Goal: Transaction & Acquisition: Book appointment/travel/reservation

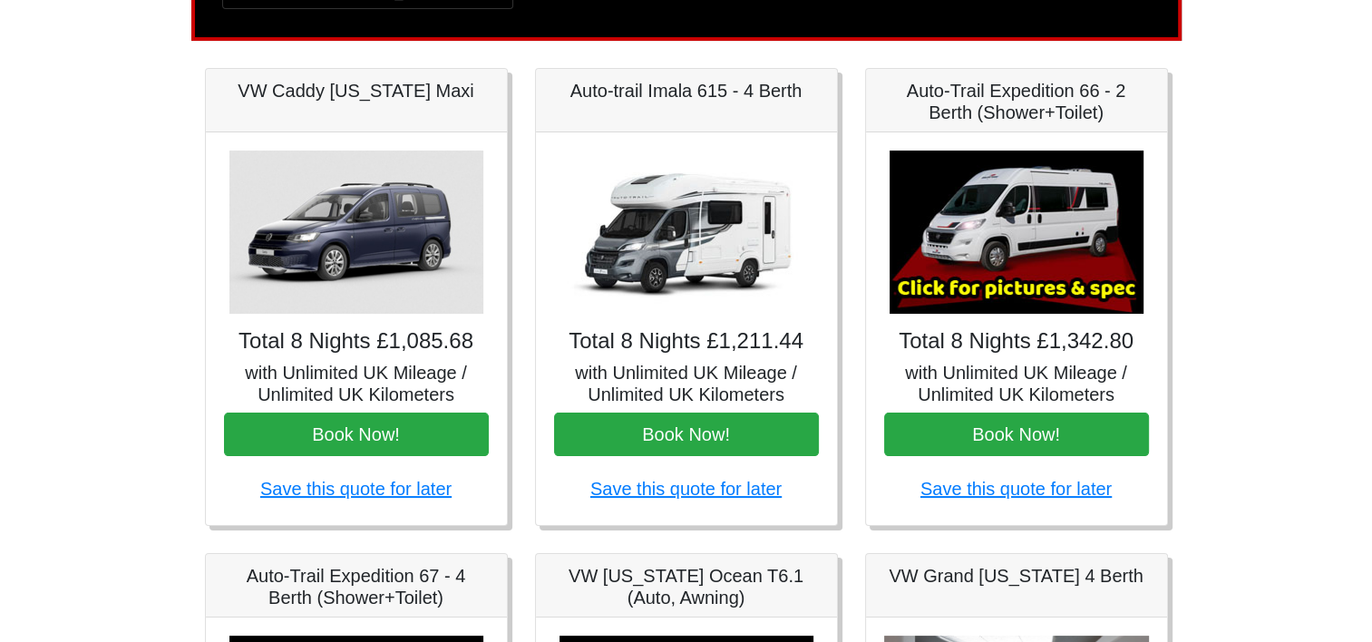
scroll to position [181, 0]
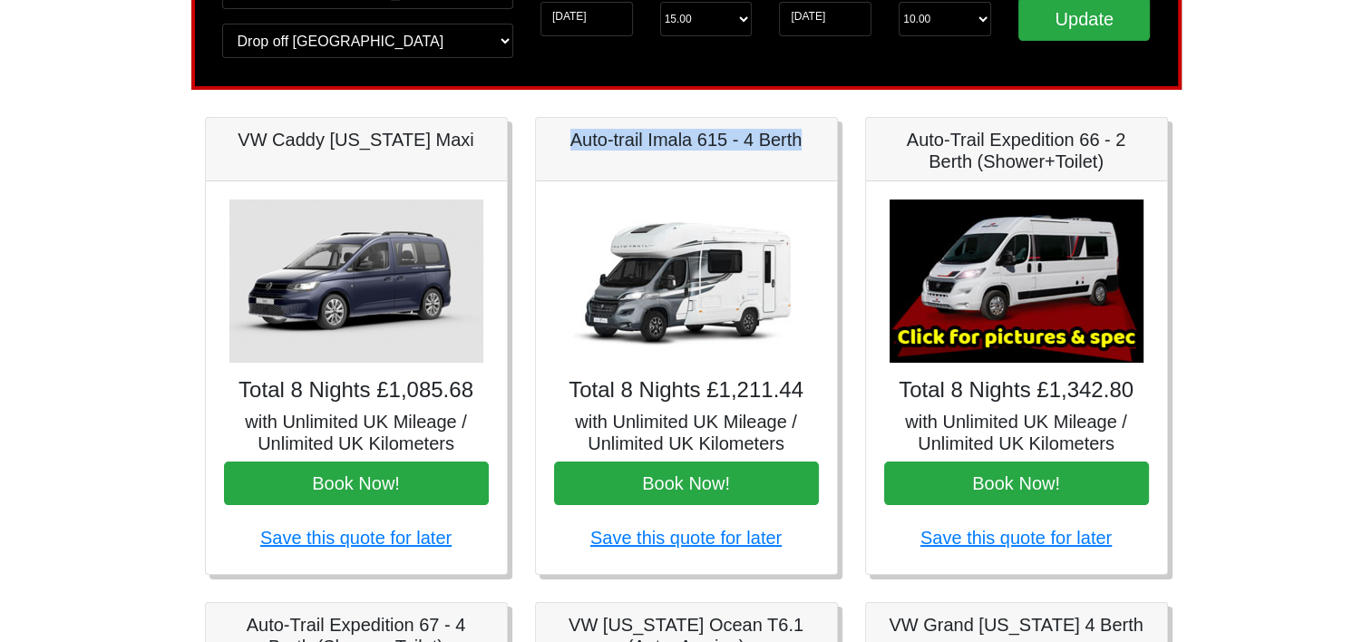
drag, startPoint x: 821, startPoint y: 141, endPoint x: 569, endPoint y: 152, distance: 252.4
click at [569, 152] on div "Auto-trail Imala 615 - 4 Berth" at bounding box center [686, 149] width 301 height 63
copy h5 "Auto-trail Imala 615 - 4 Berth"
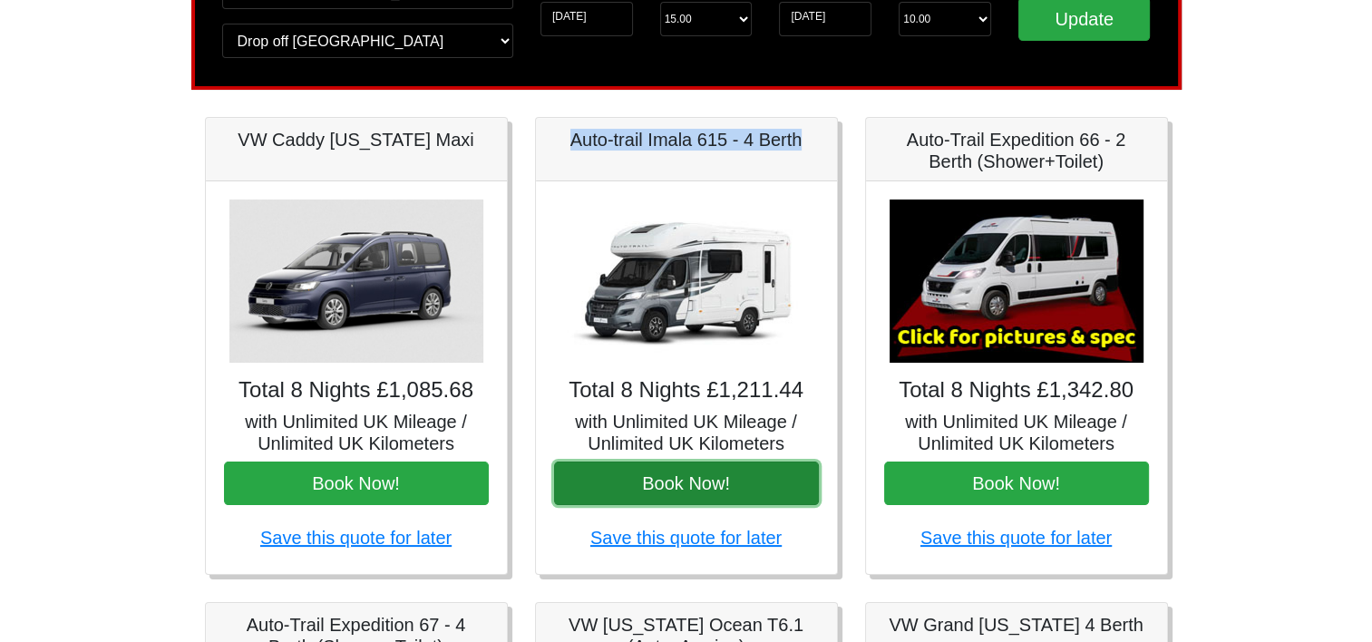
click at [657, 476] on button "Book Now!" at bounding box center [686, 484] width 265 height 44
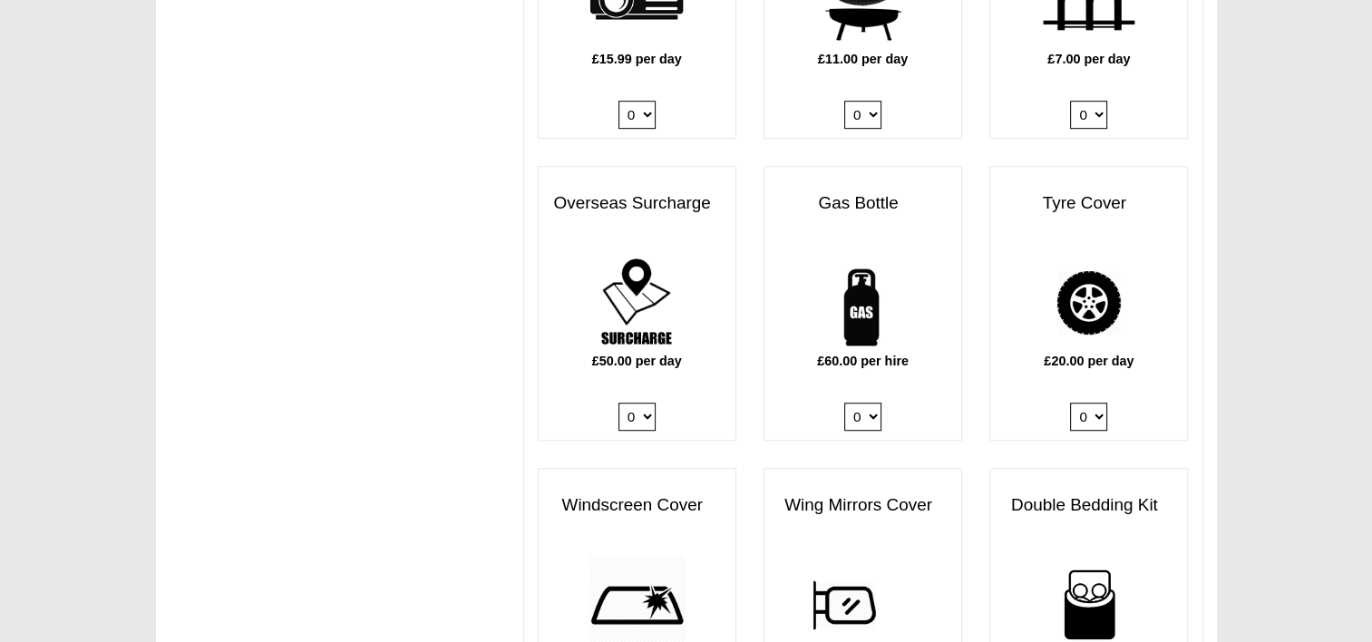
scroll to position [1270, 0]
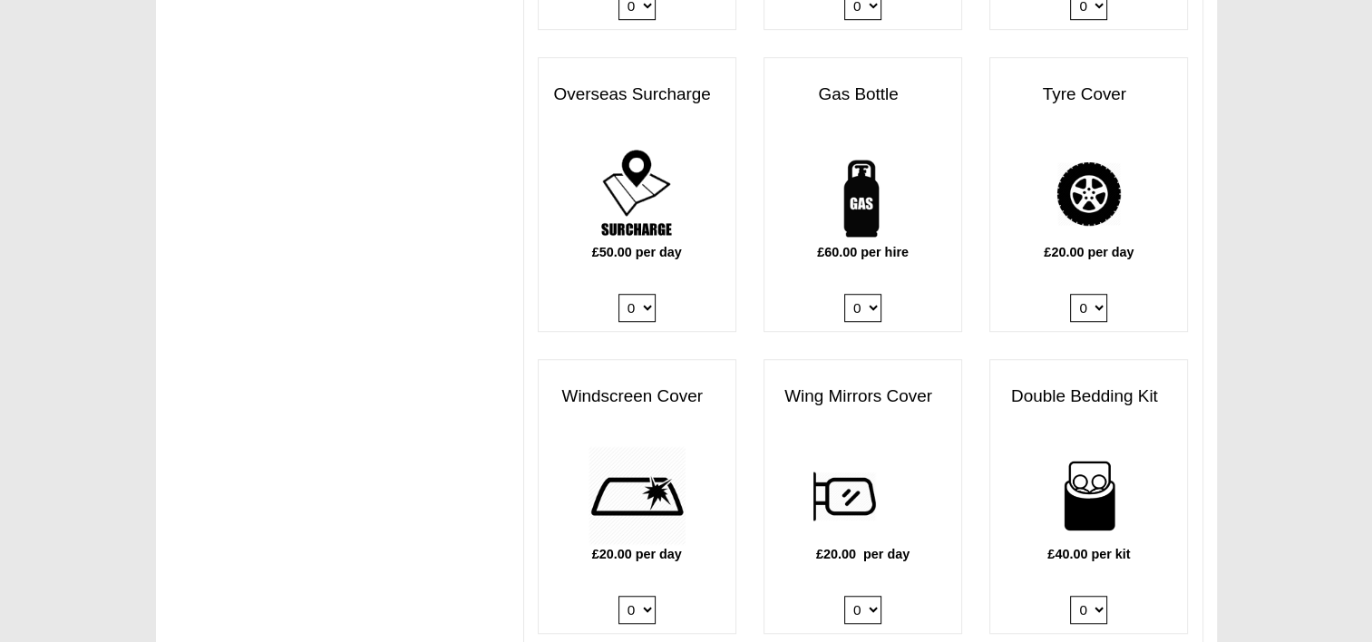
click at [862, 294] on select "0 1" at bounding box center [862, 308] width 37 height 28
select select "Gas Bottle x QTY 1 @ 60.00 GBP per hire."
click at [844, 294] on select "0 1" at bounding box center [862, 308] width 37 height 28
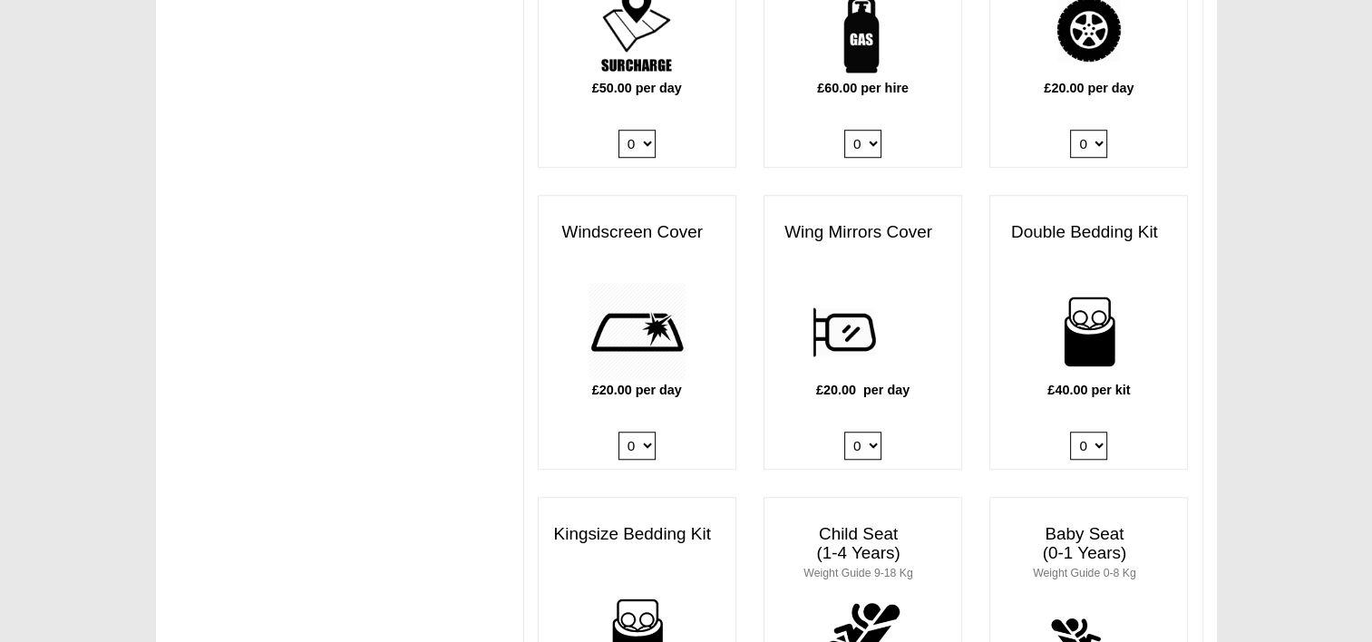
scroll to position [1451, 0]
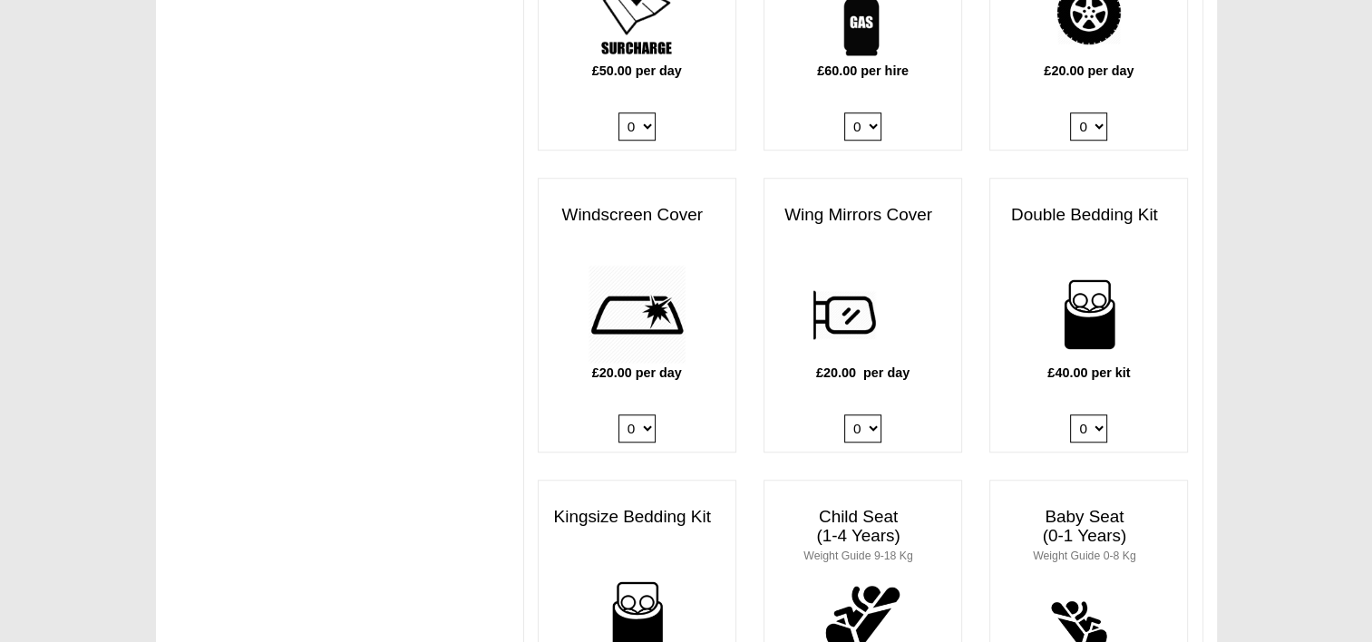
click at [1097, 415] on select "0 1 2 3 4" at bounding box center [1088, 429] width 37 height 28
select select "Double Bedding Kit x QTY 2 @ 40.00 GBP per kit."
click at [1070, 415] on select "0 1 2 3 4" at bounding box center [1088, 429] width 37 height 28
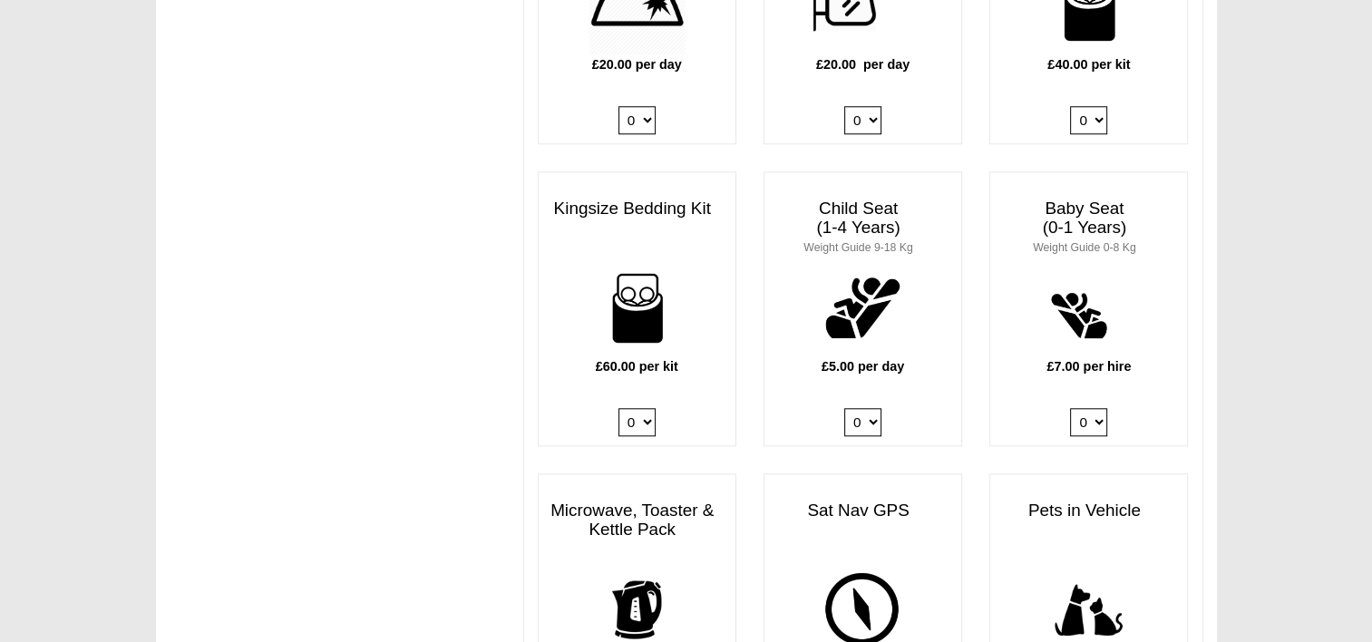
scroll to position [1814, 0]
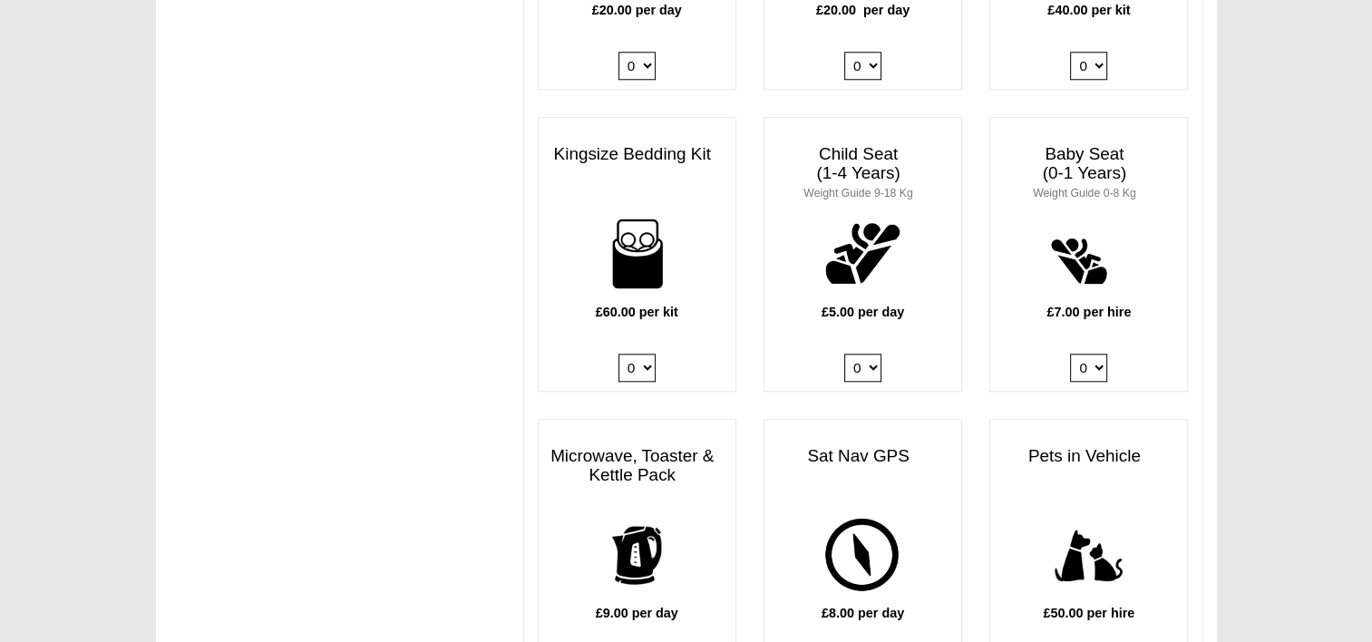
click at [871, 354] on select "0 1 2 3 4" at bounding box center [862, 368] width 37 height 28
select select "Child Seat (1-4 Years) x QTY 1 @ 5.00 GBP each."
click at [844, 354] on select "0 1 2 3 4" at bounding box center [862, 368] width 37 height 28
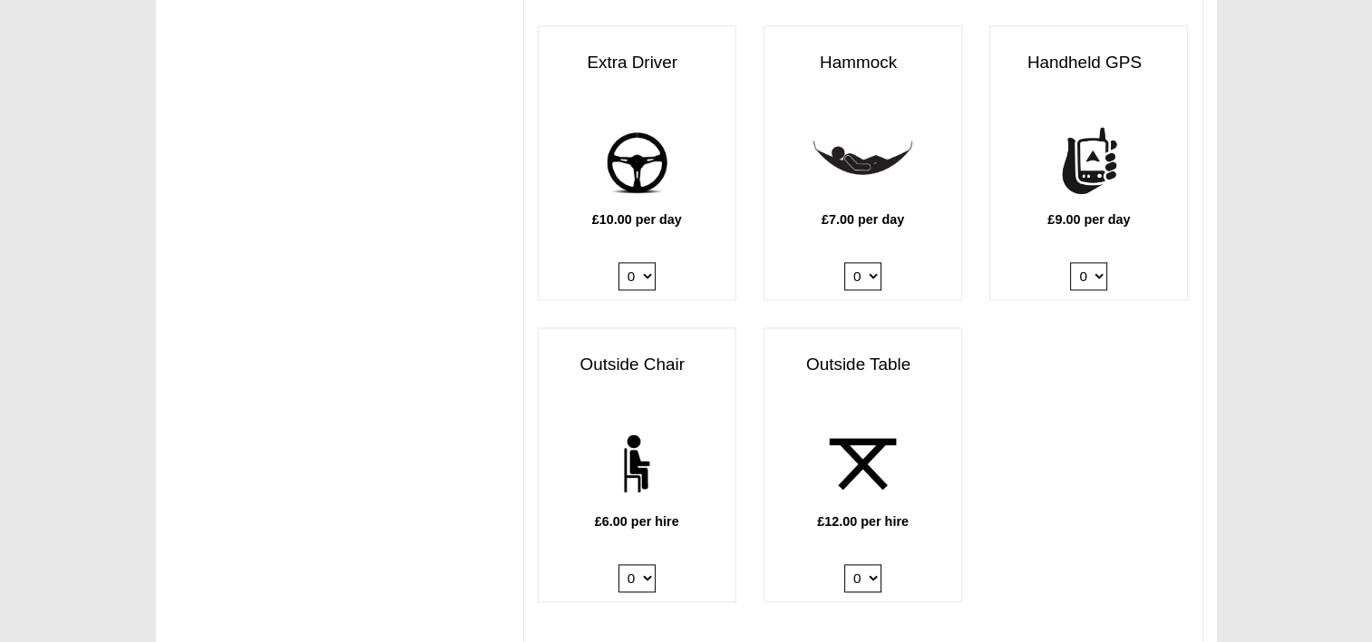
scroll to position [2540, 0]
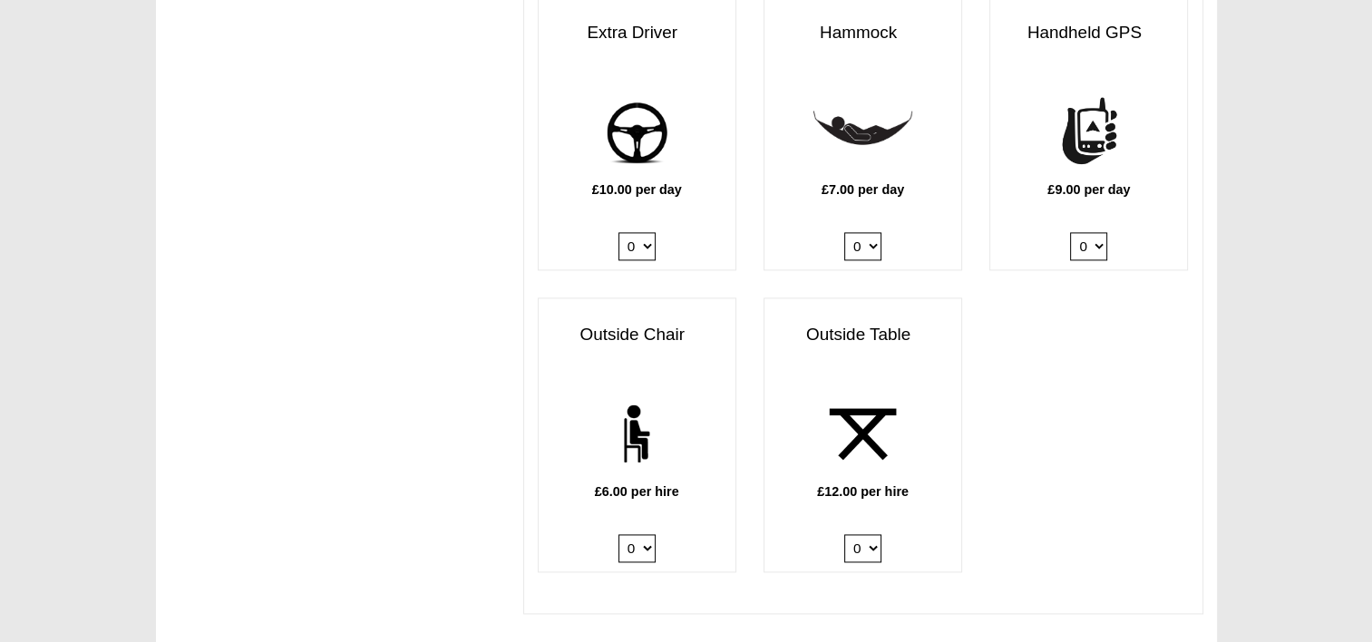
click at [641, 534] on select "0 1 2 3 4 5 6" at bounding box center [637, 548] width 37 height 28
select select "Outside Chair x QTY 3 @ 6.00 GBP per hire."
click at [619, 534] on select "0 1 2 3 4 5 6" at bounding box center [637, 548] width 37 height 28
click at [864, 534] on select "0 1 2" at bounding box center [862, 548] width 37 height 28
select select "Outside Table x QTY 1 @ 12.00 GBP per hire."
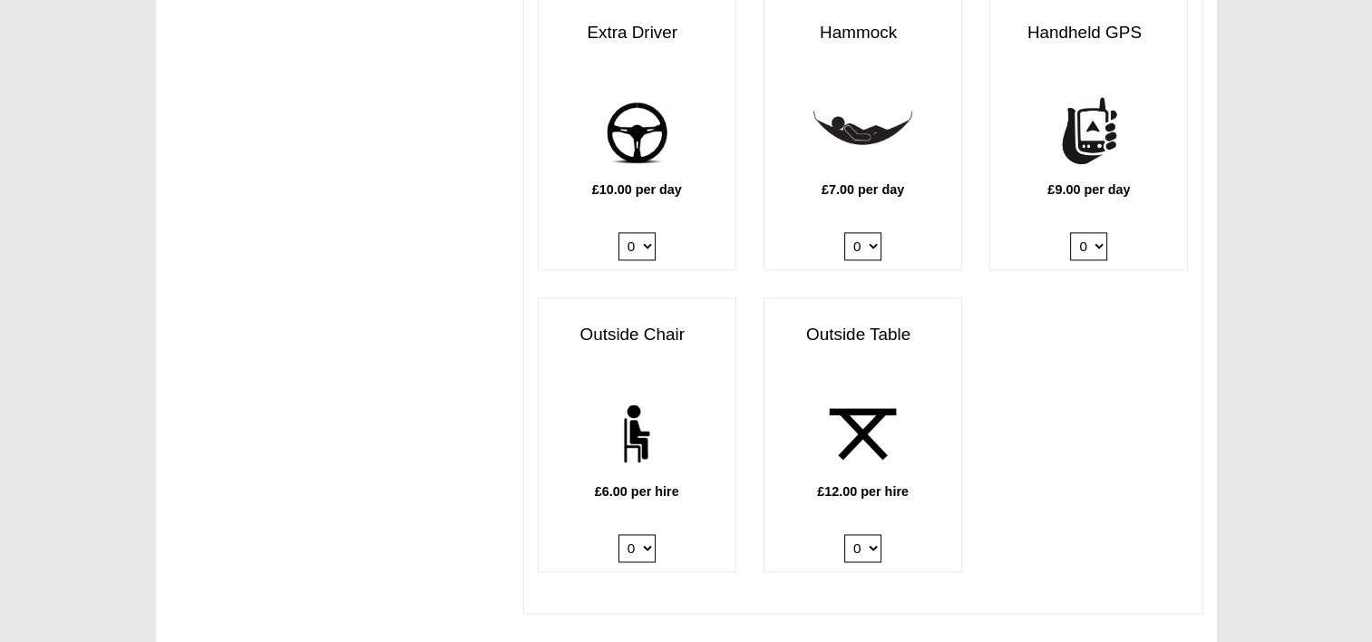
click at [844, 534] on select "0 1 2" at bounding box center [862, 548] width 37 height 28
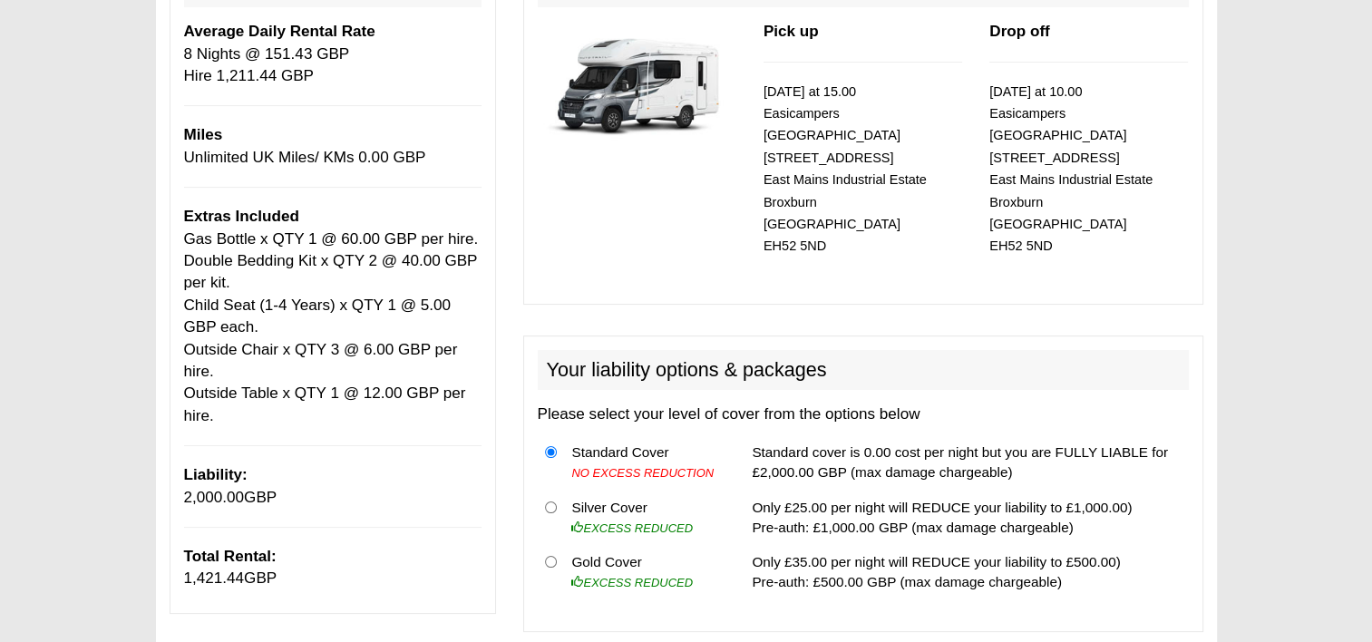
scroll to position [0, 0]
